Goal: Task Accomplishment & Management: Use online tool/utility

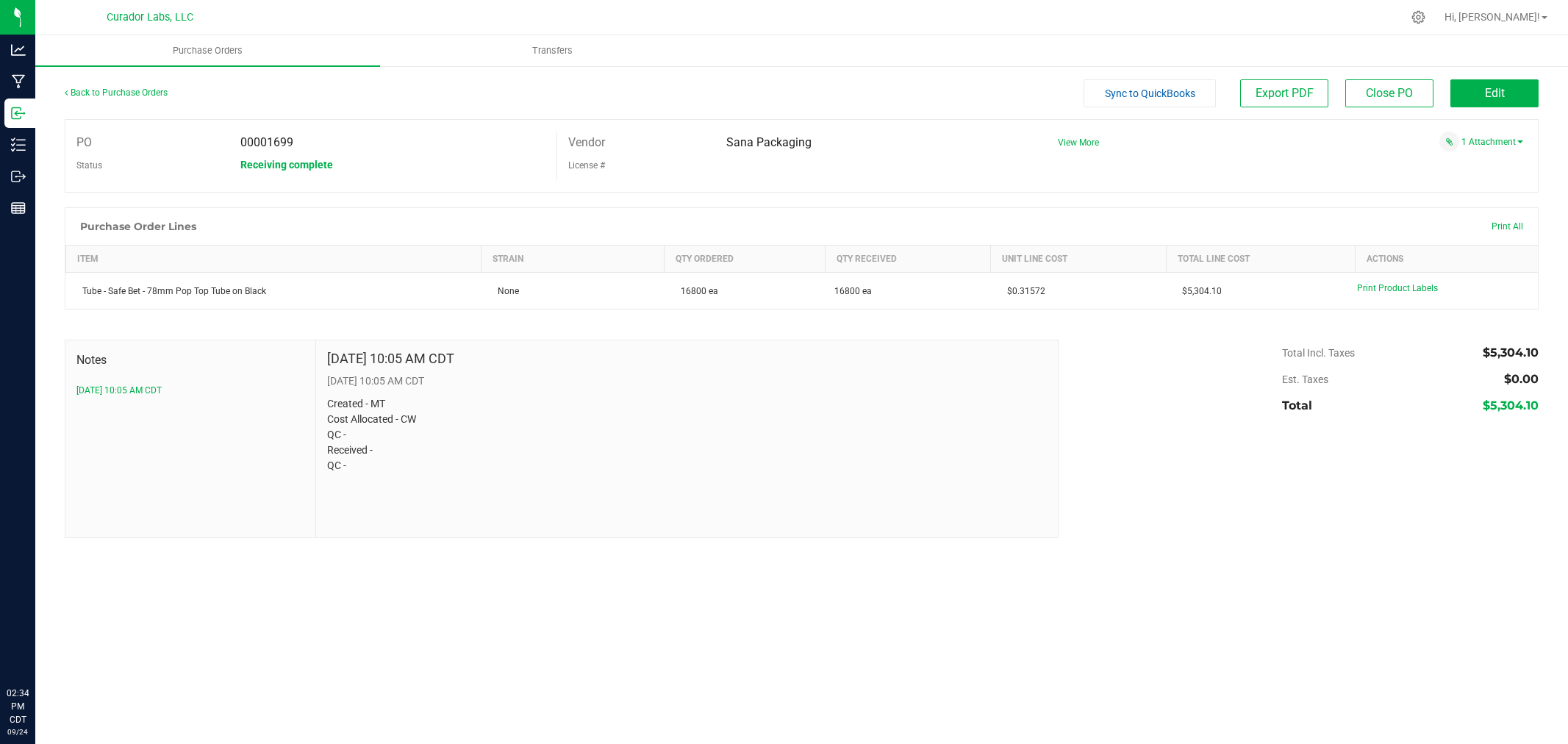
click at [119, 100] on div "Back to Purchase Orders" at bounding box center [248, 93] width 368 height 26
click at [125, 94] on link "Back to Purchase Orders" at bounding box center [116, 92] width 103 height 10
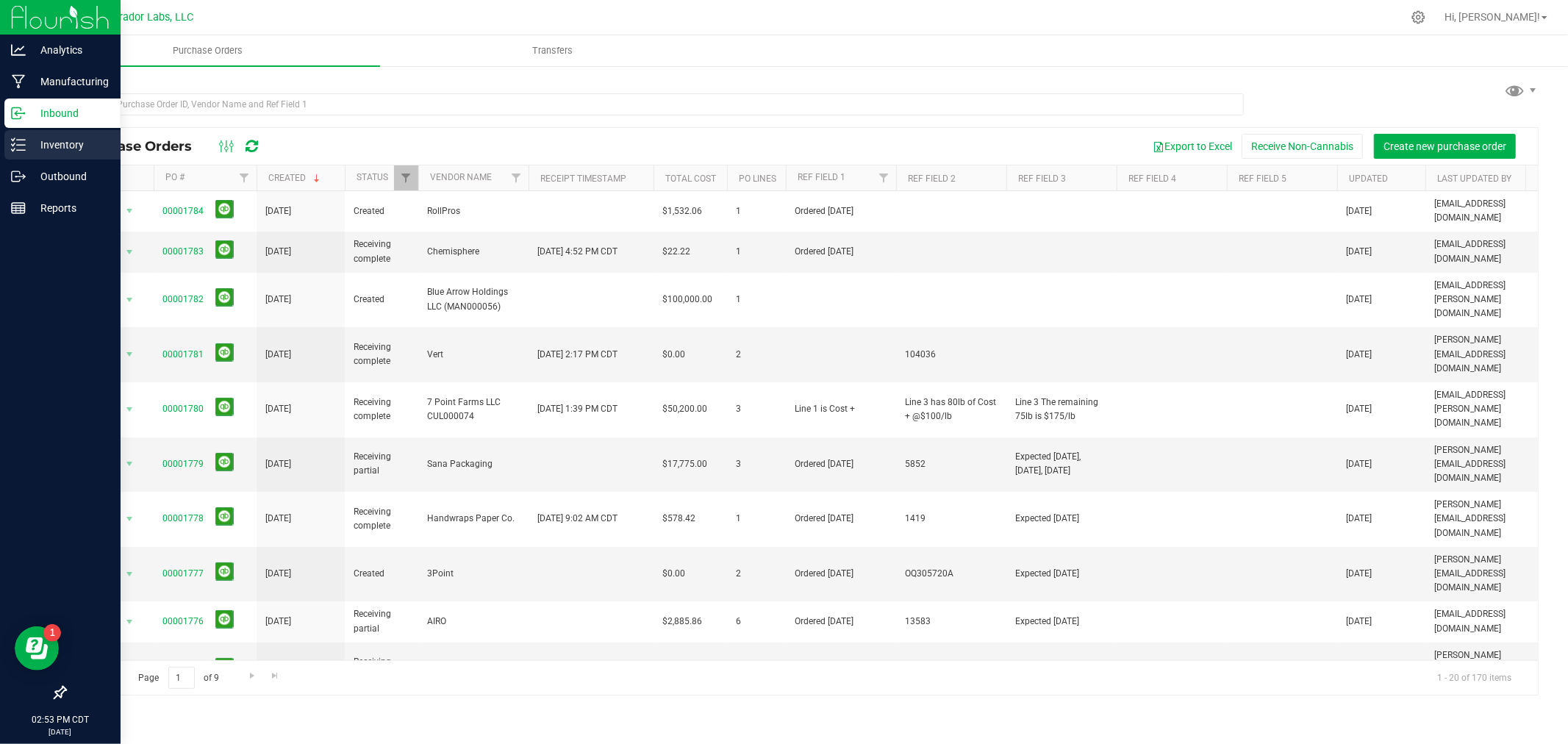
click at [23, 145] on line at bounding box center [21, 145] width 8 height 0
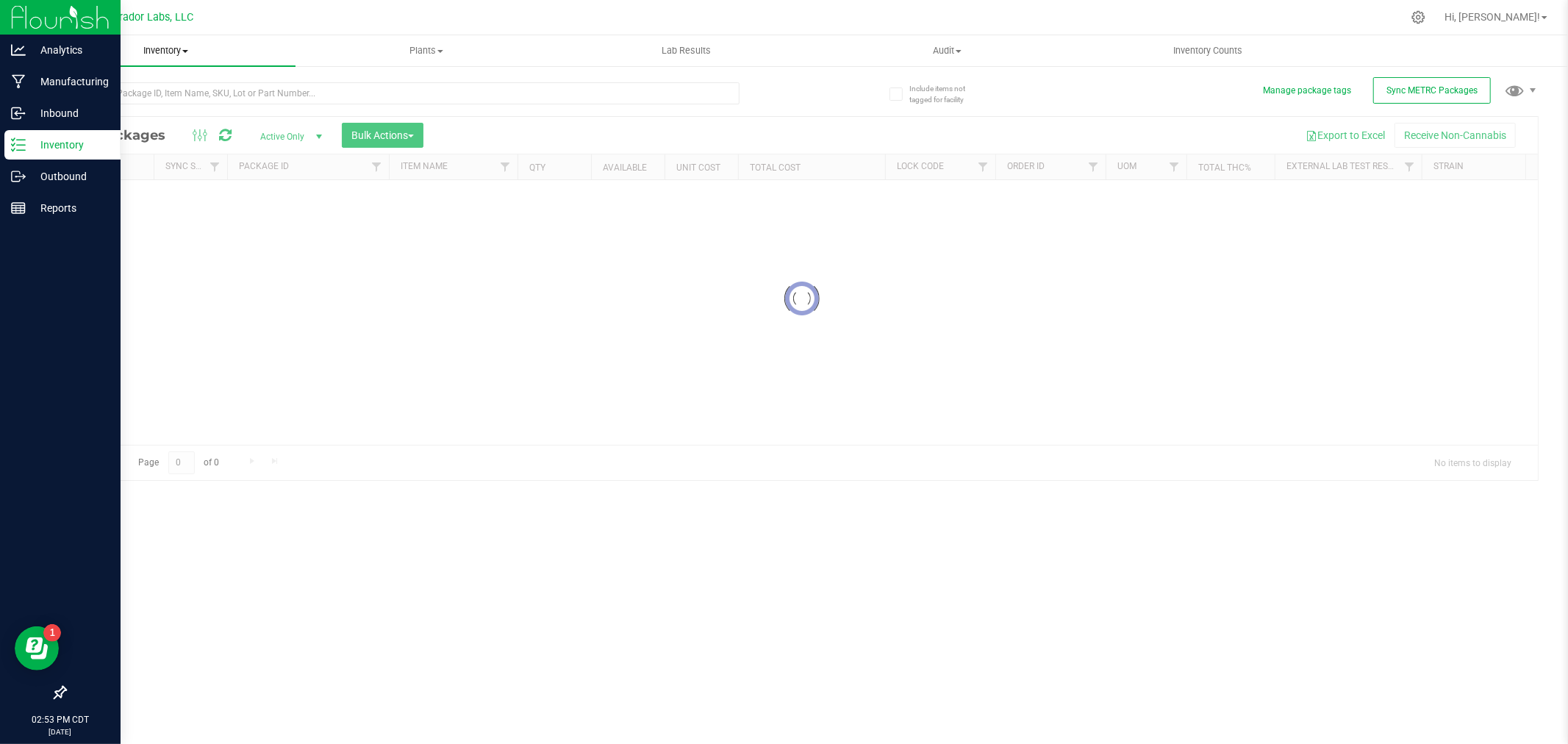
click at [166, 52] on span "Inventory" at bounding box center [165, 51] width 260 height 13
click at [132, 109] on span "All inventory" at bounding box center [84, 106] width 99 height 12
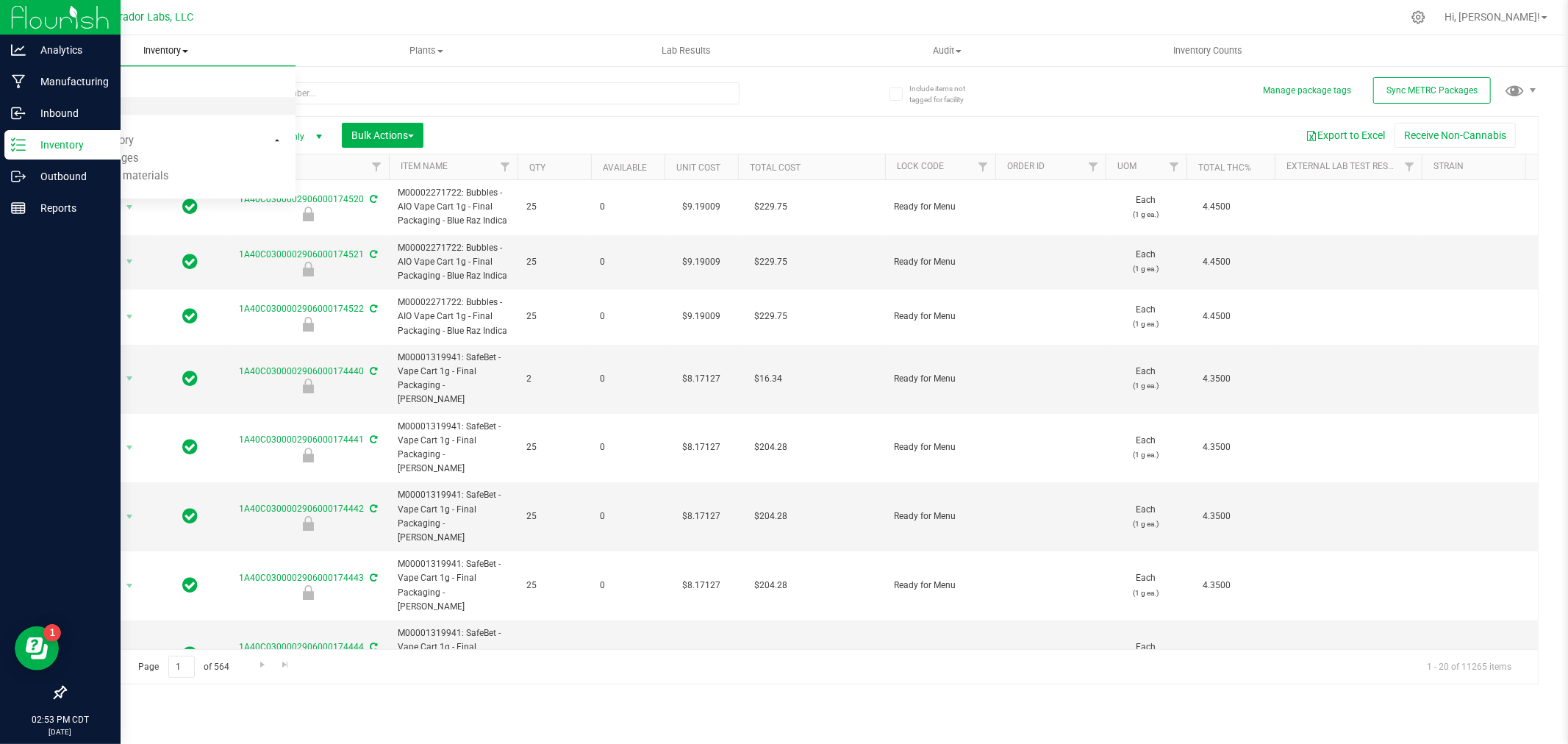
click at [132, 109] on span "All inventory" at bounding box center [84, 106] width 99 height 12
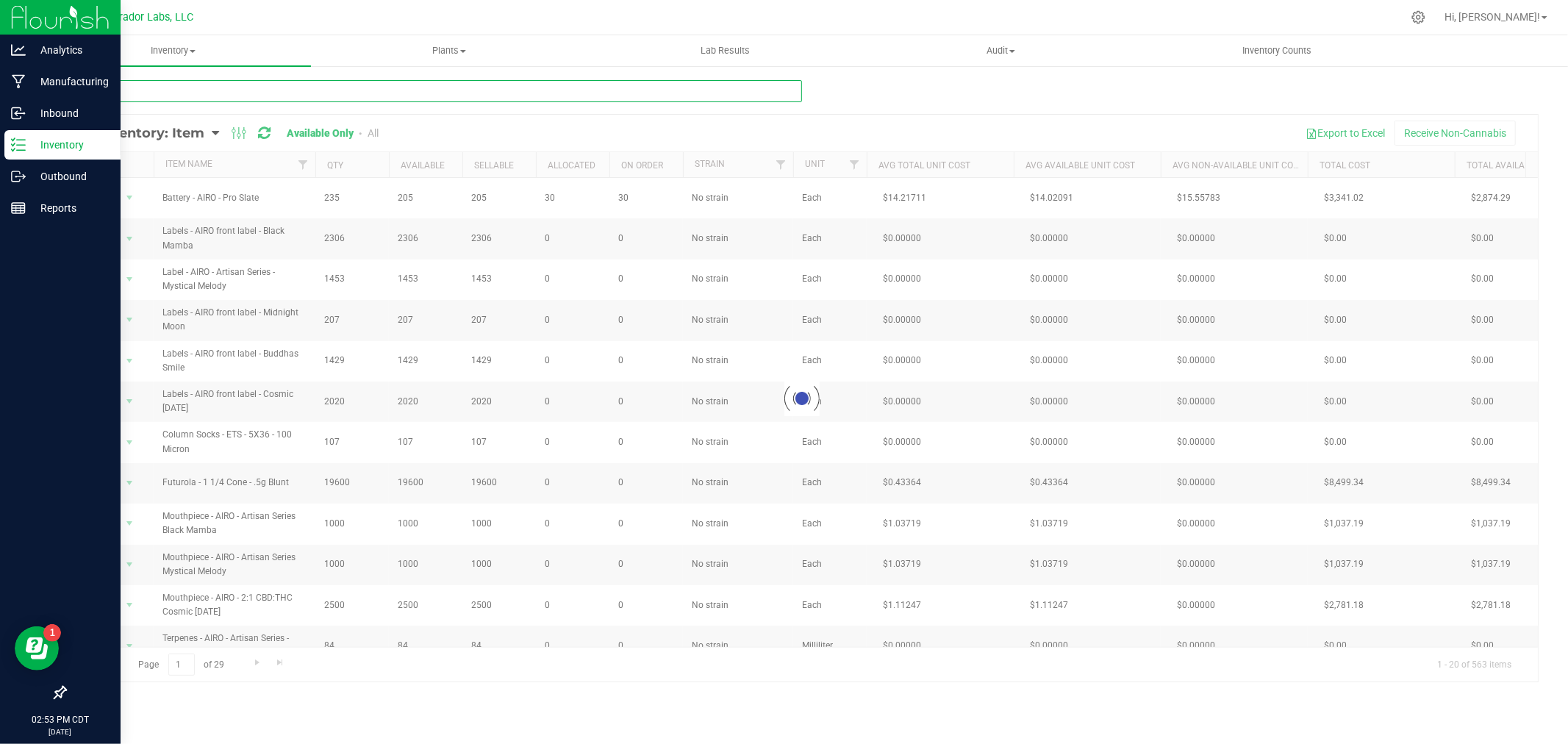
click at [150, 94] on input "text" at bounding box center [433, 91] width 738 height 22
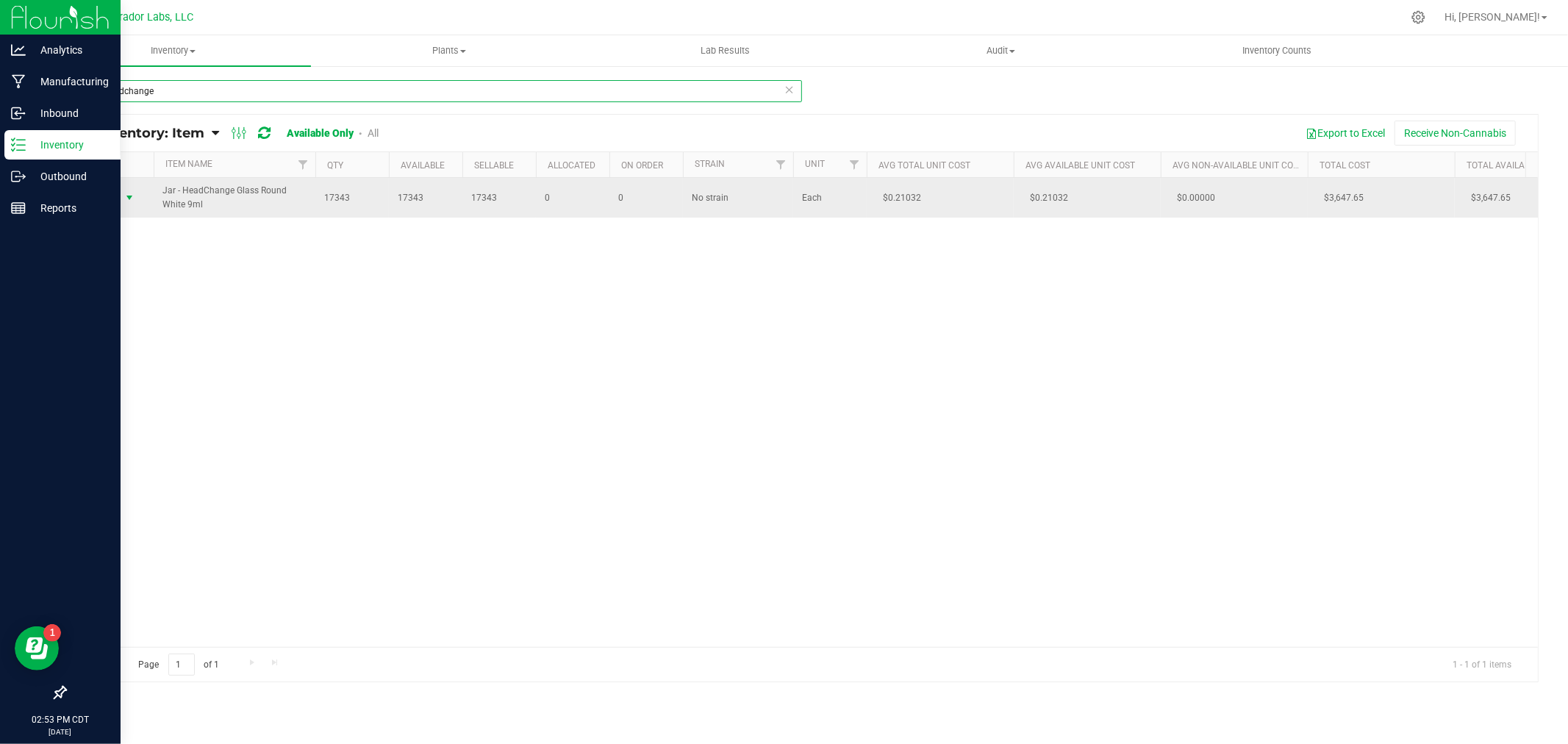
type input "jar - headchange"
click at [124, 192] on span "select" at bounding box center [129, 197] width 12 height 12
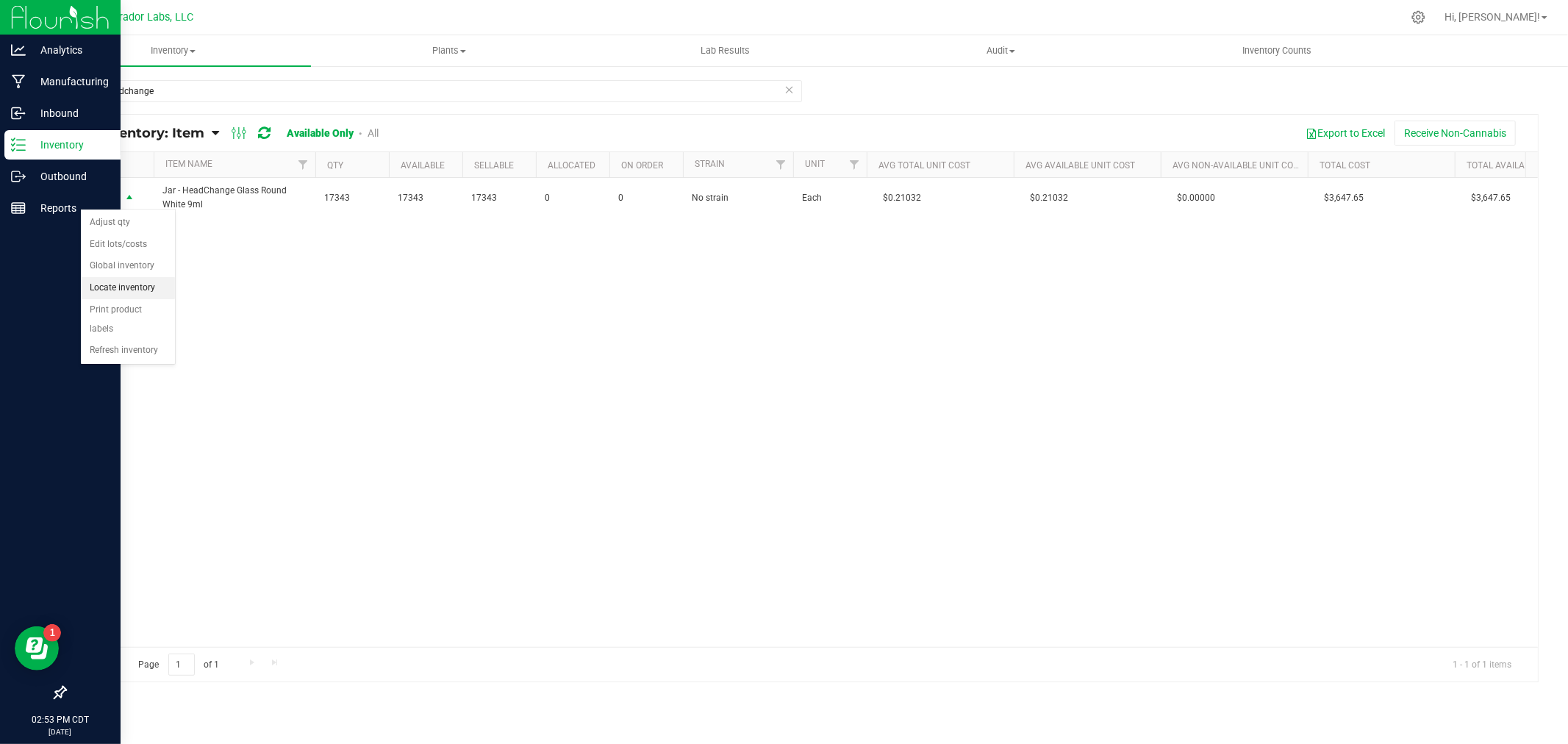
click at [125, 287] on li "Locate inventory" at bounding box center [128, 288] width 94 height 22
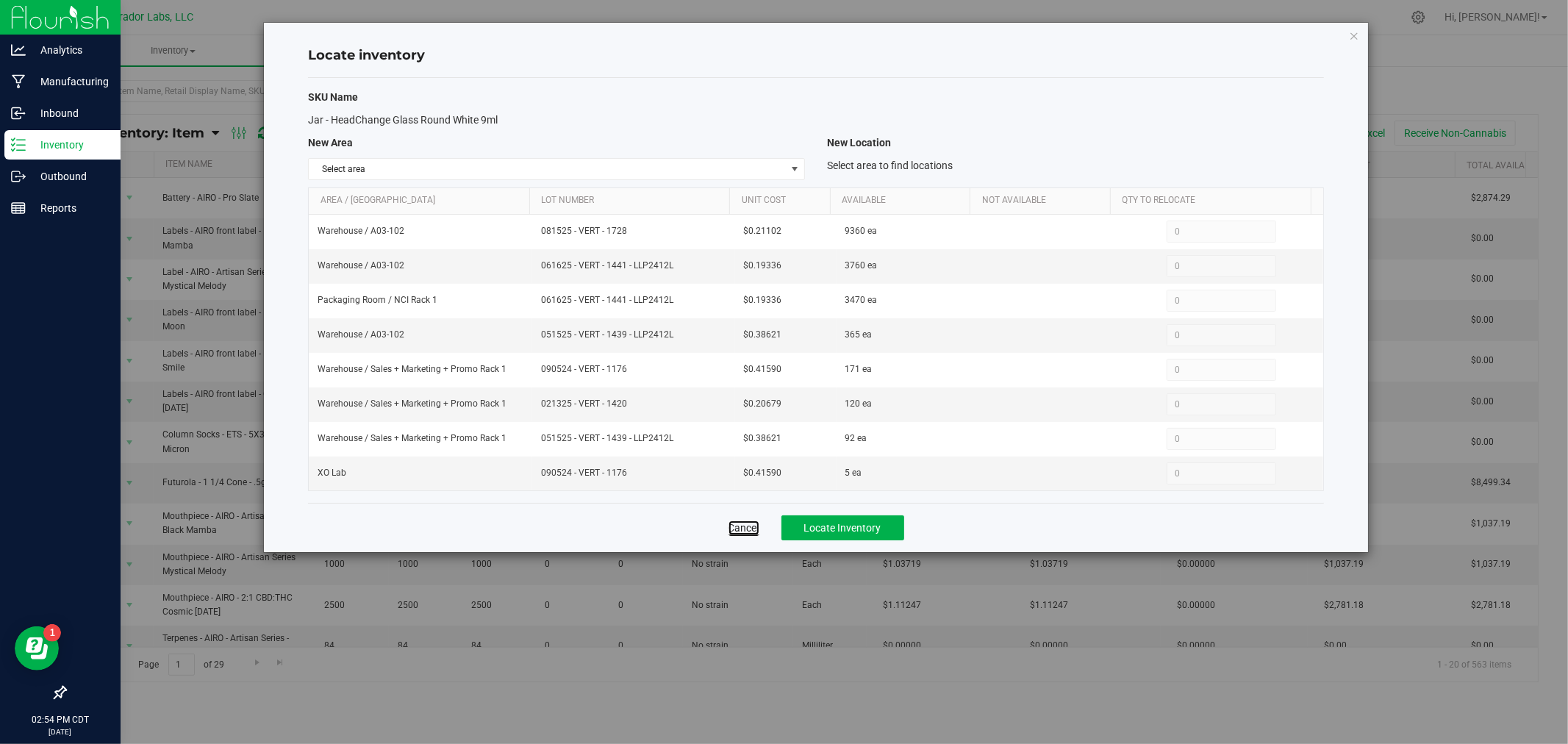
click at [758, 533] on link "Cancel" at bounding box center [744, 527] width 31 height 15
